Goal: Information Seeking & Learning: Find specific page/section

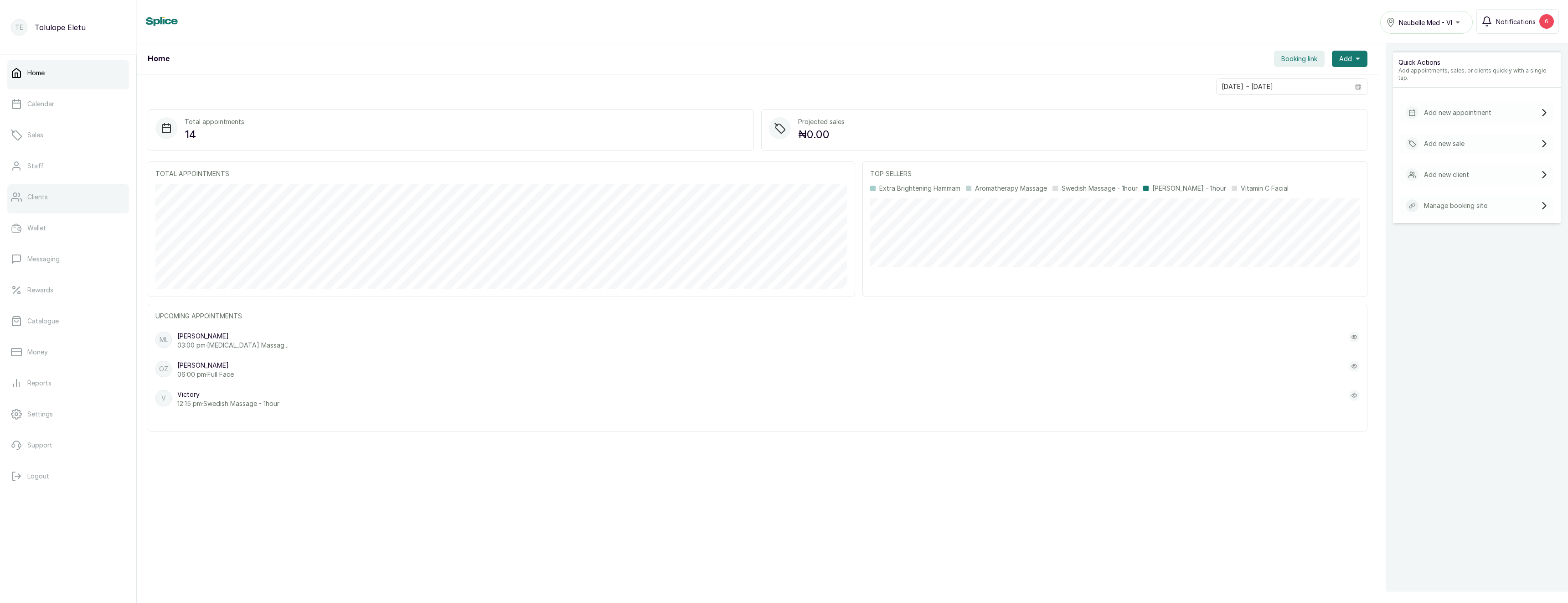
click at [51, 199] on link "Clients" at bounding box center [68, 197] width 122 height 26
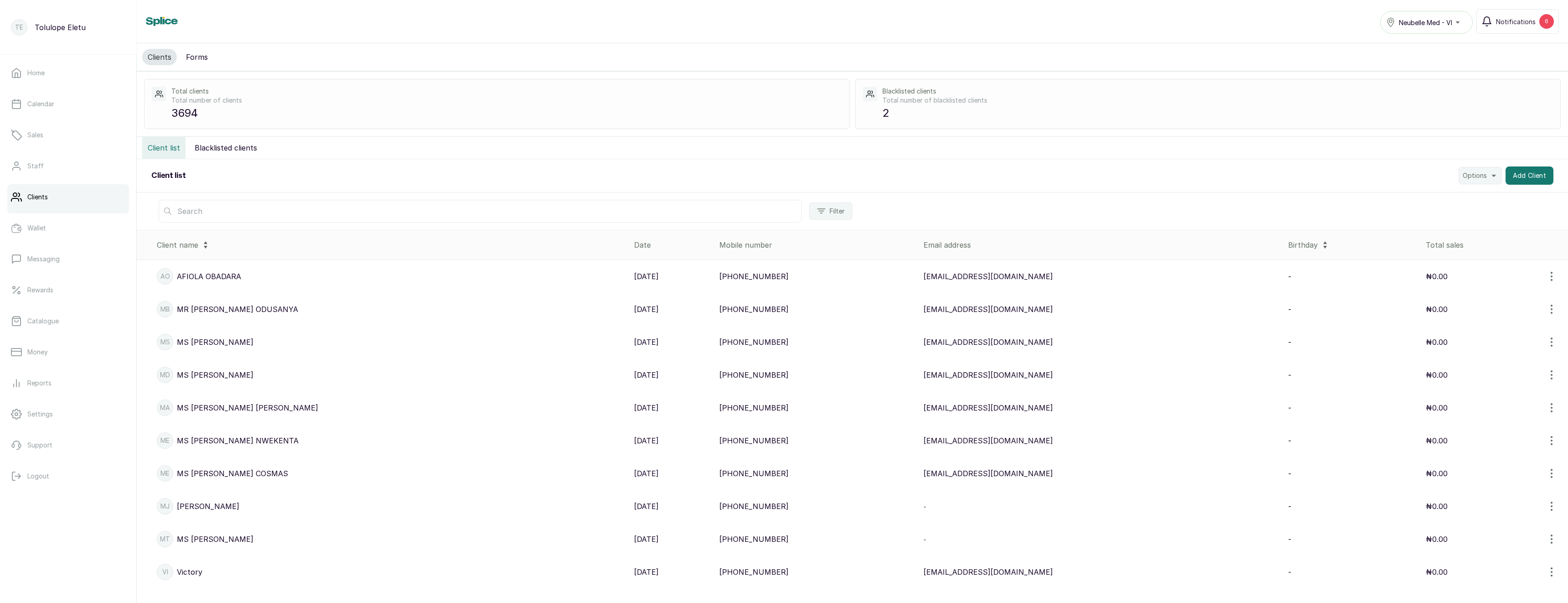
click at [274, 211] on input "text" at bounding box center [480, 211] width 643 height 23
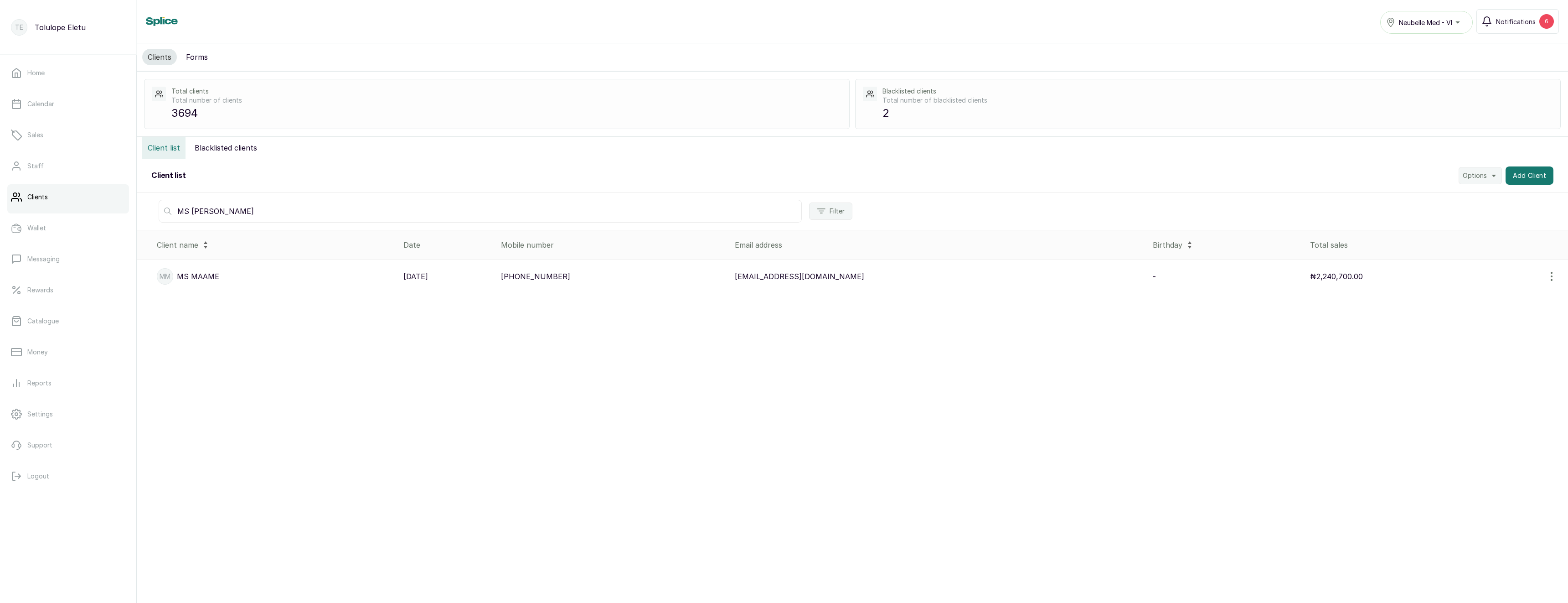
type input "MS MAAME"
click at [607, 277] on td "+233246745555" at bounding box center [614, 277] width 234 height 34
click at [570, 274] on p "+233246745555" at bounding box center [536, 277] width 69 height 11
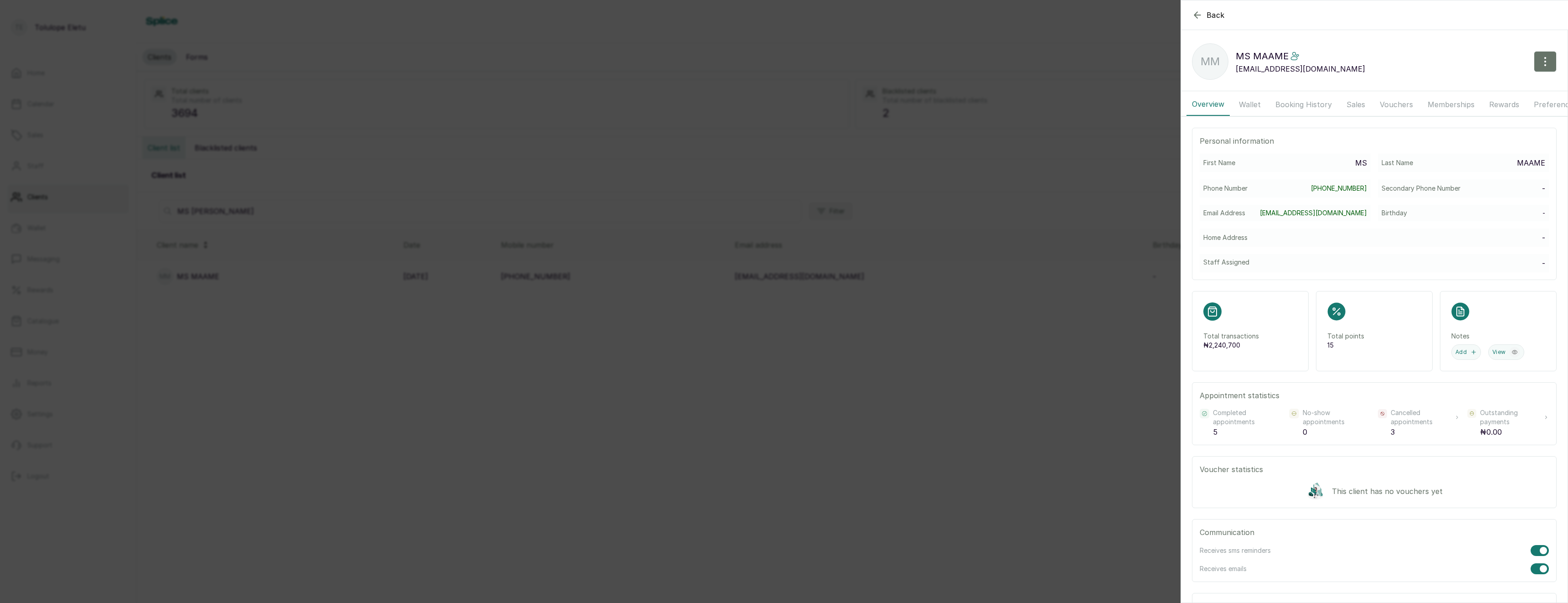
click at [1428, 103] on button "Memberships" at bounding box center [1451, 104] width 58 height 23
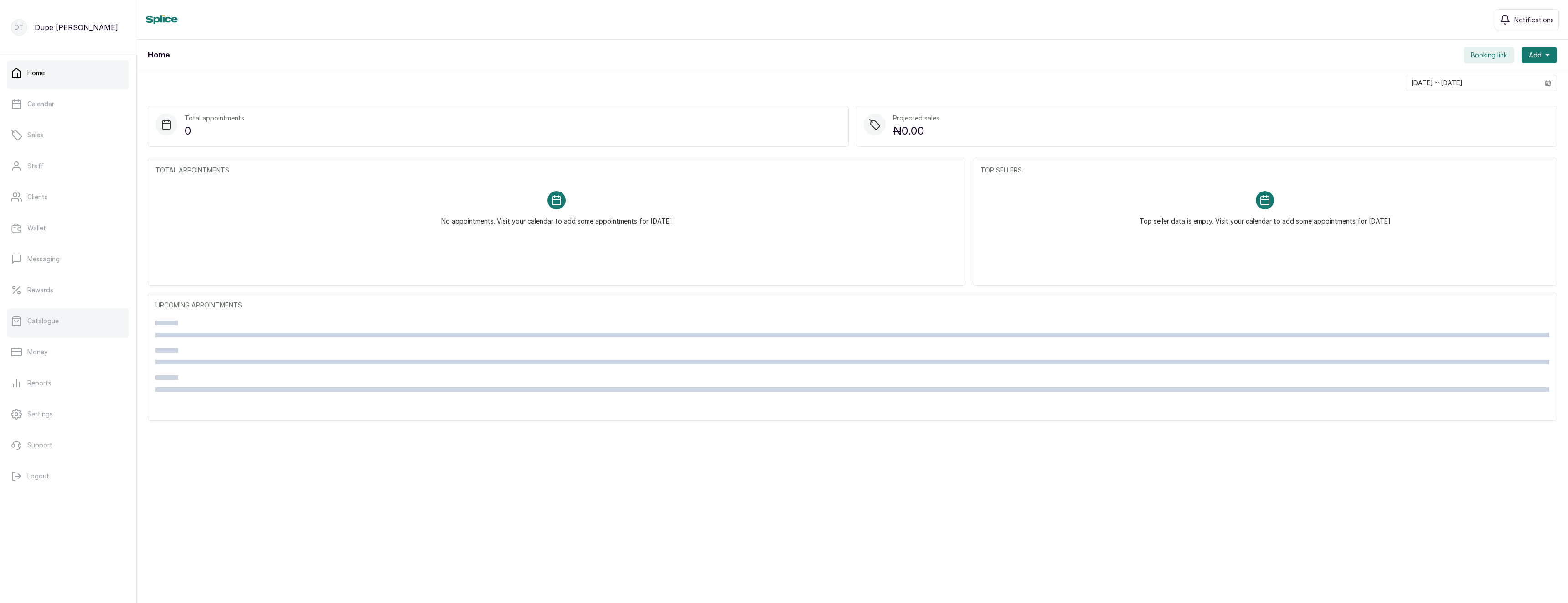
click at [42, 314] on link "Catalogue" at bounding box center [68, 321] width 122 height 26
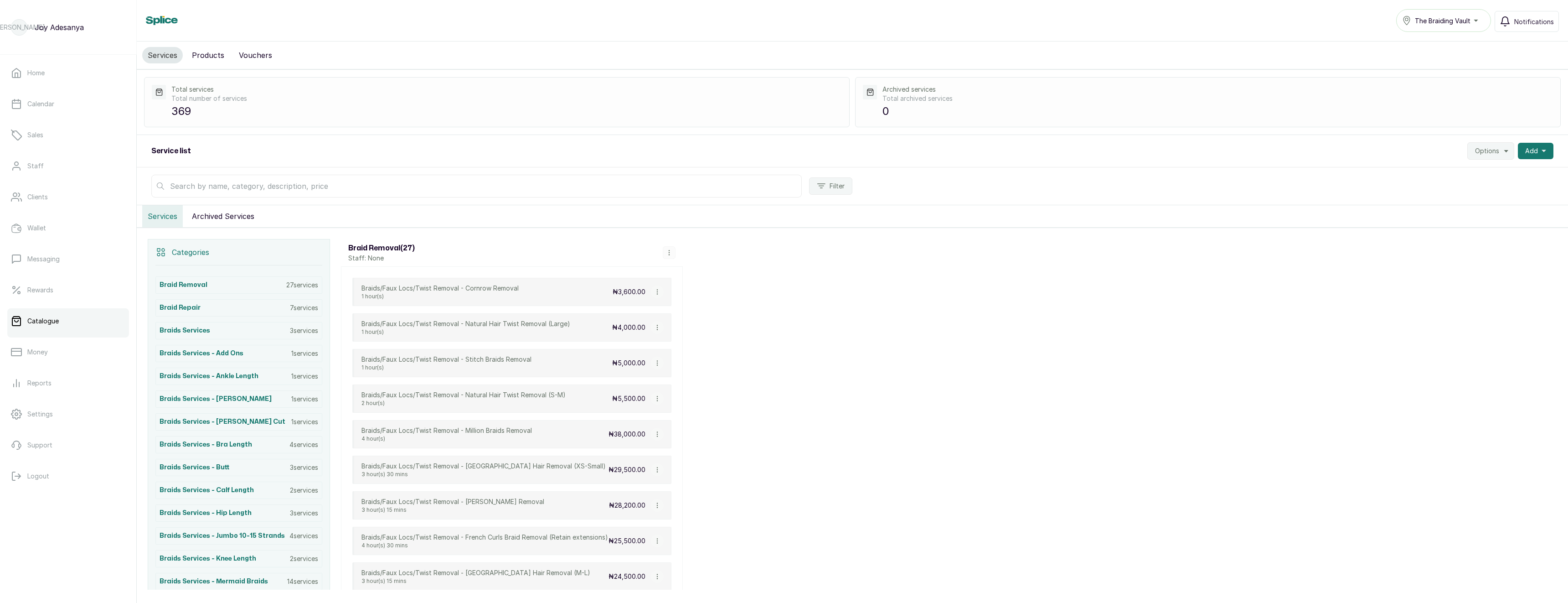
click at [255, 187] on input "text" at bounding box center [477, 186] width 651 height 23
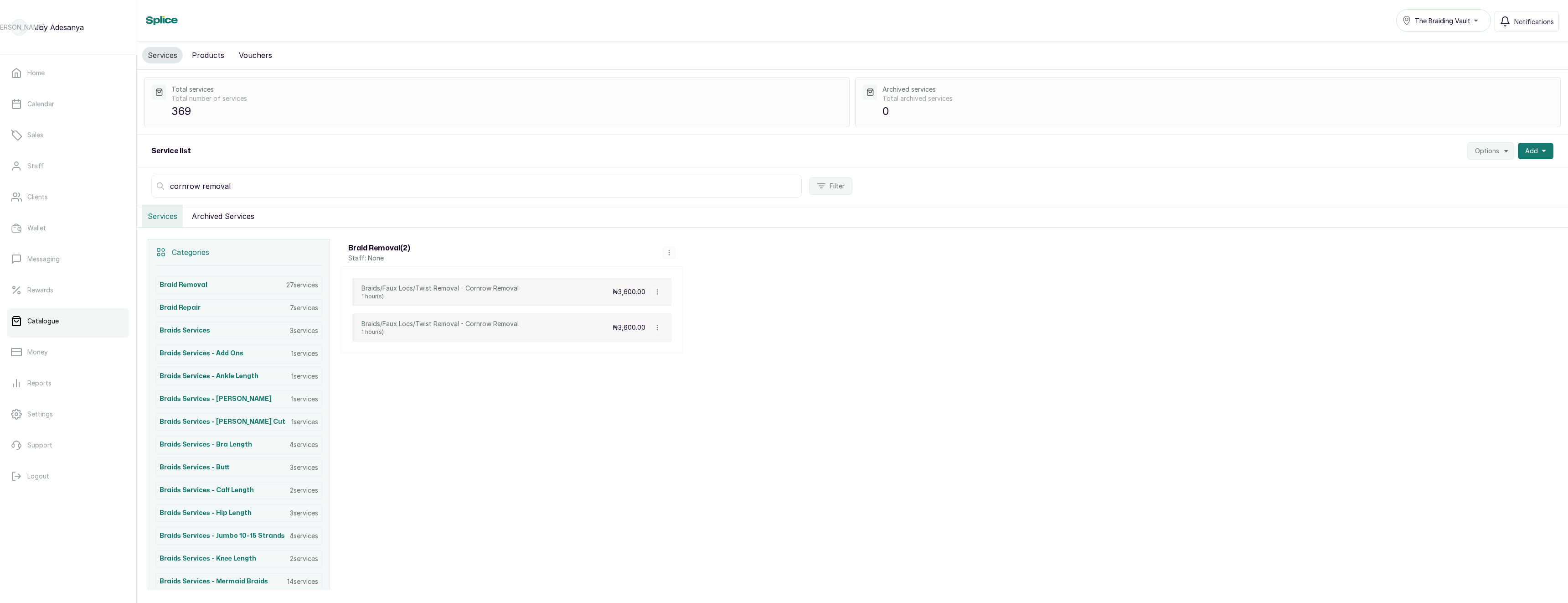
type input "cornrow removal"
